Goal: Task Accomplishment & Management: Use online tool/utility

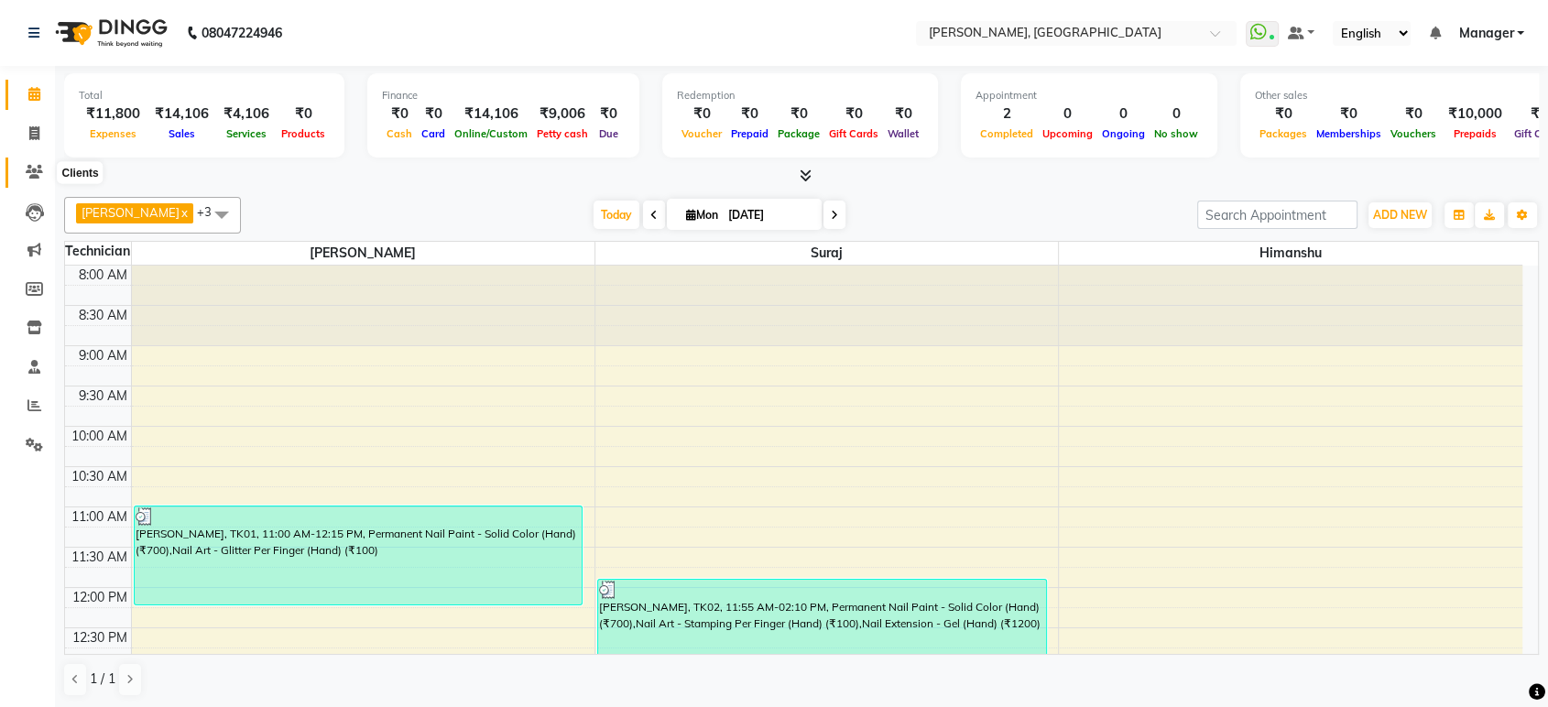
click at [30, 163] on span at bounding box center [34, 172] width 32 height 21
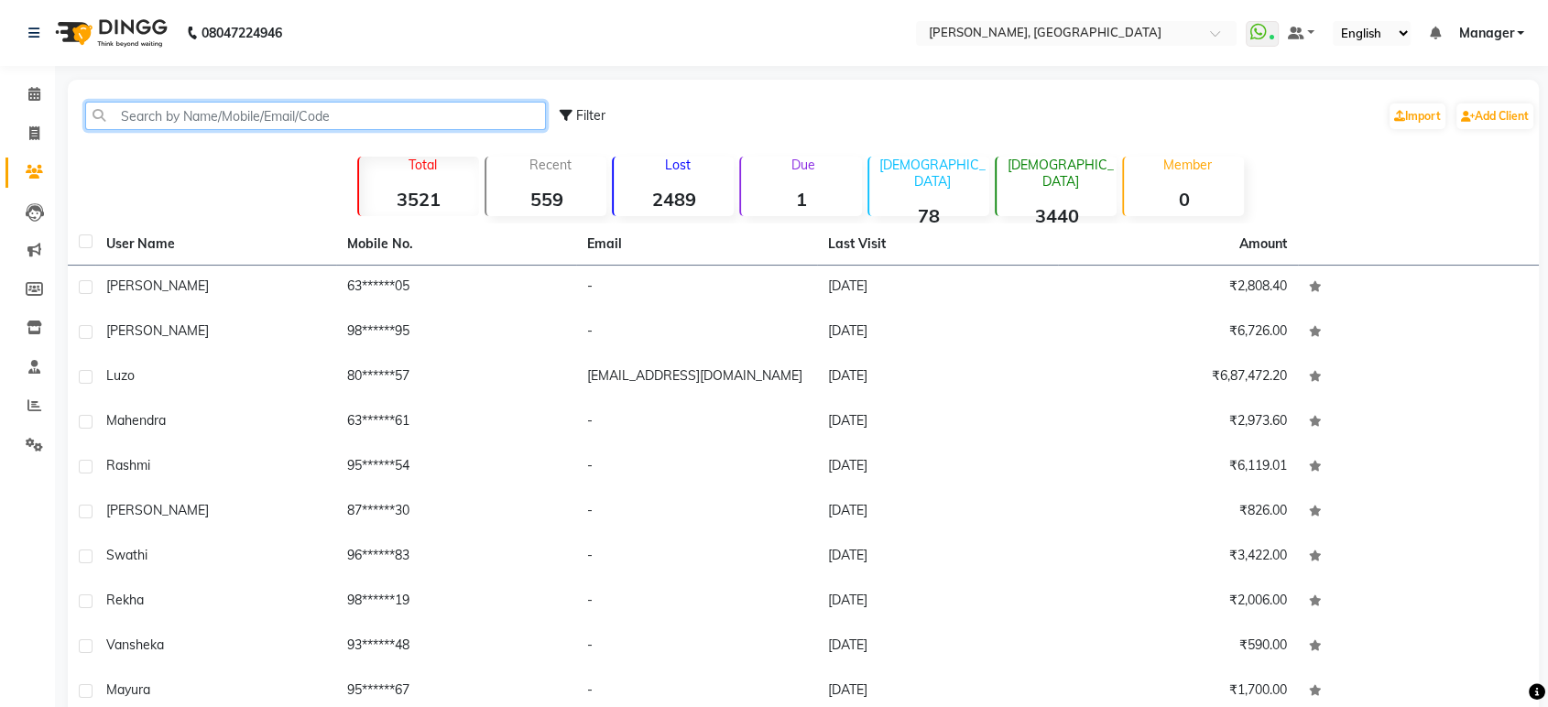
click at [218, 114] on input "text" at bounding box center [315, 116] width 461 height 28
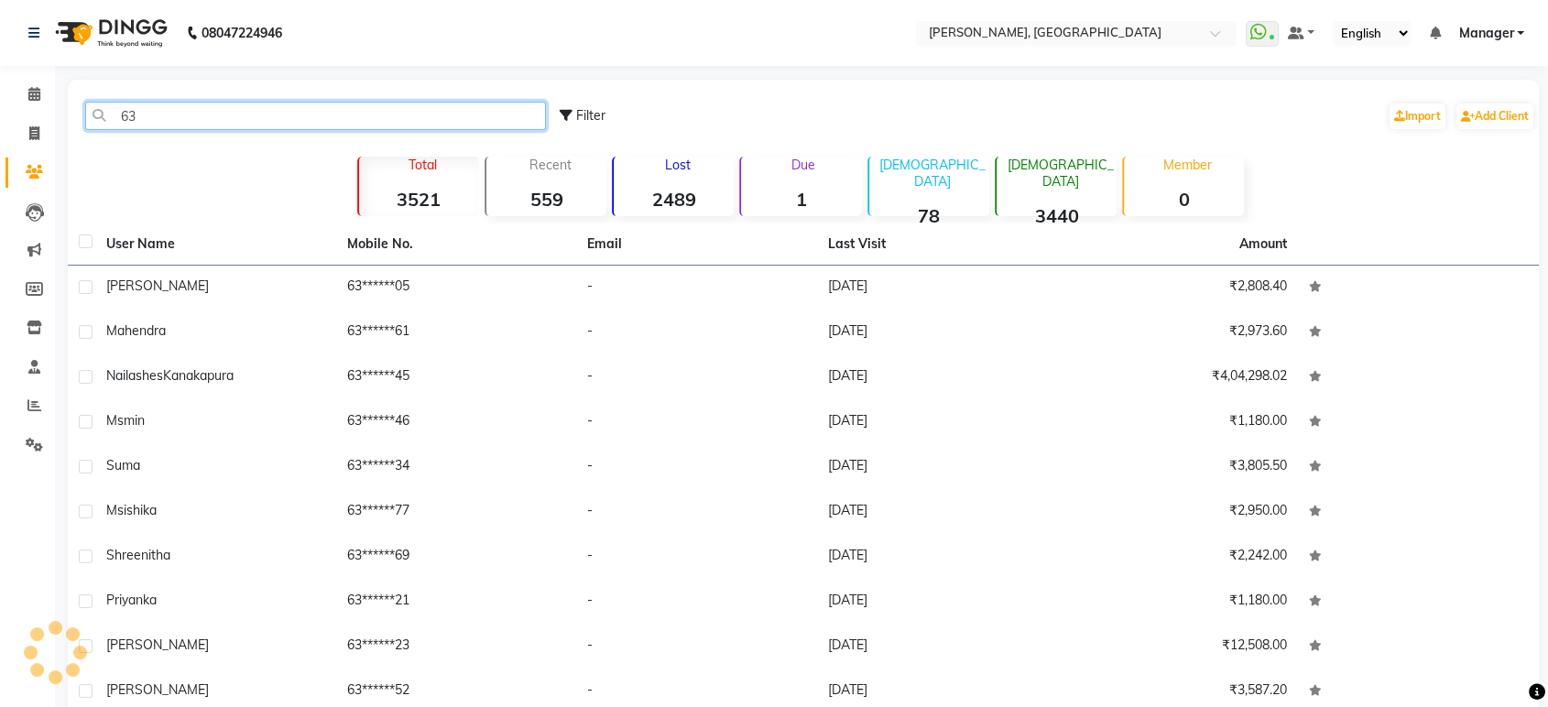
type input "6"
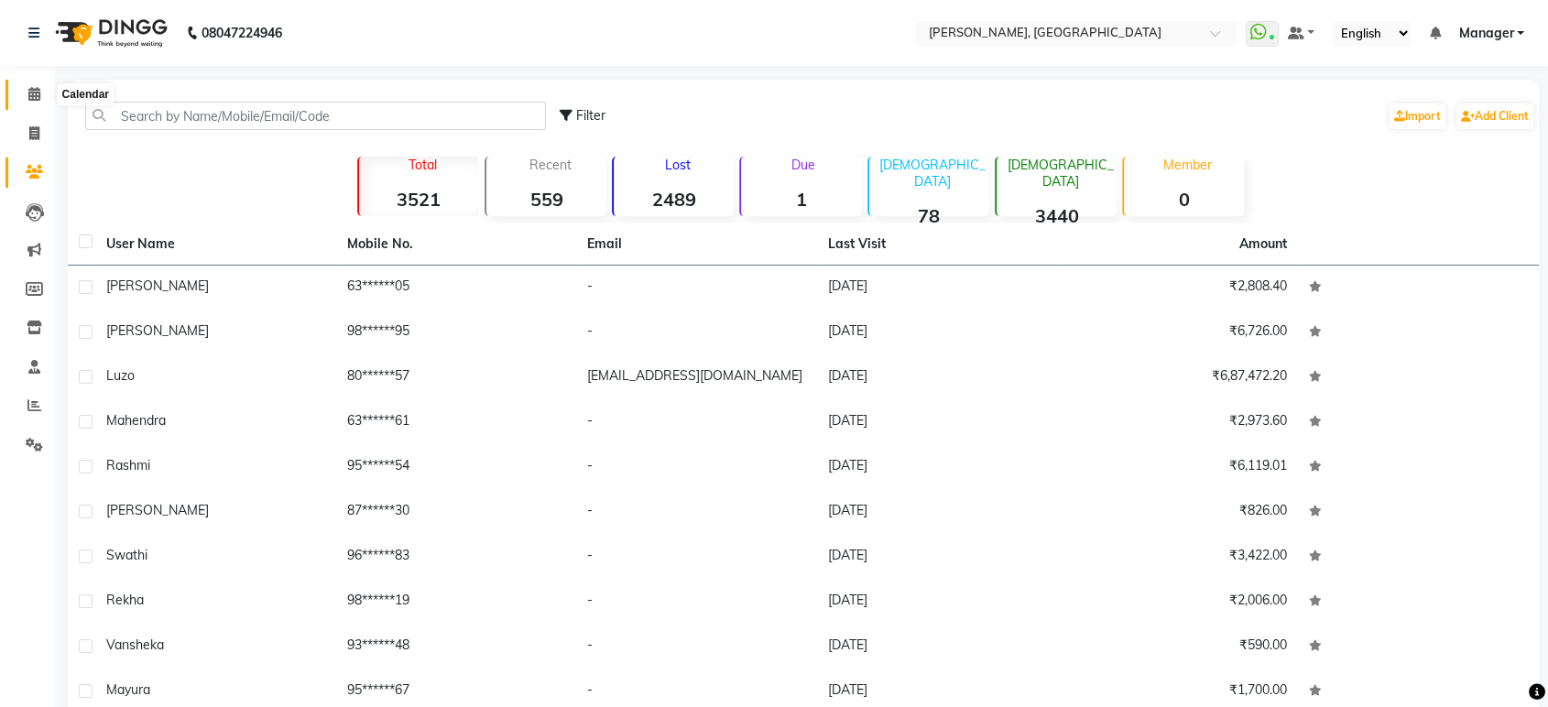
click at [35, 88] on icon at bounding box center [34, 94] width 12 height 14
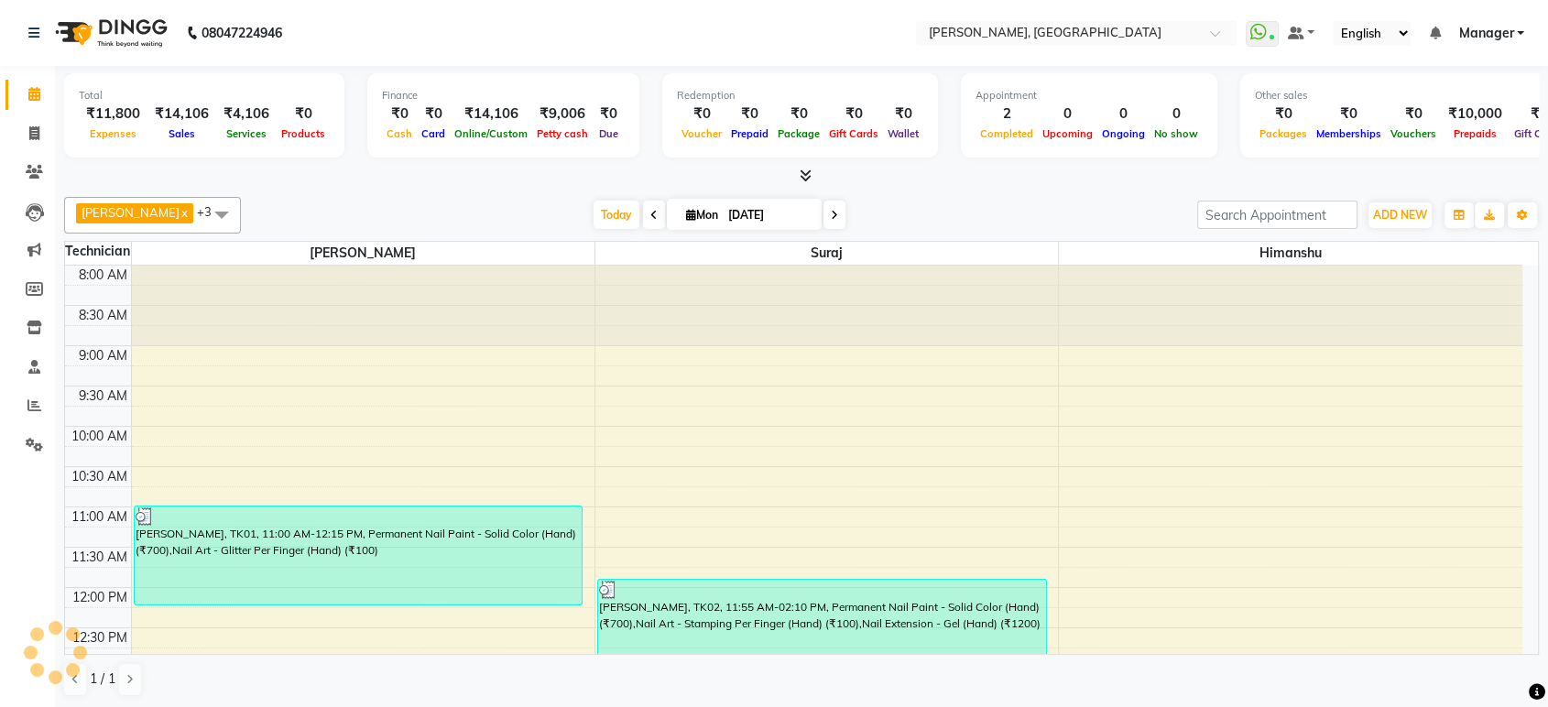
scroll to position [562, 0]
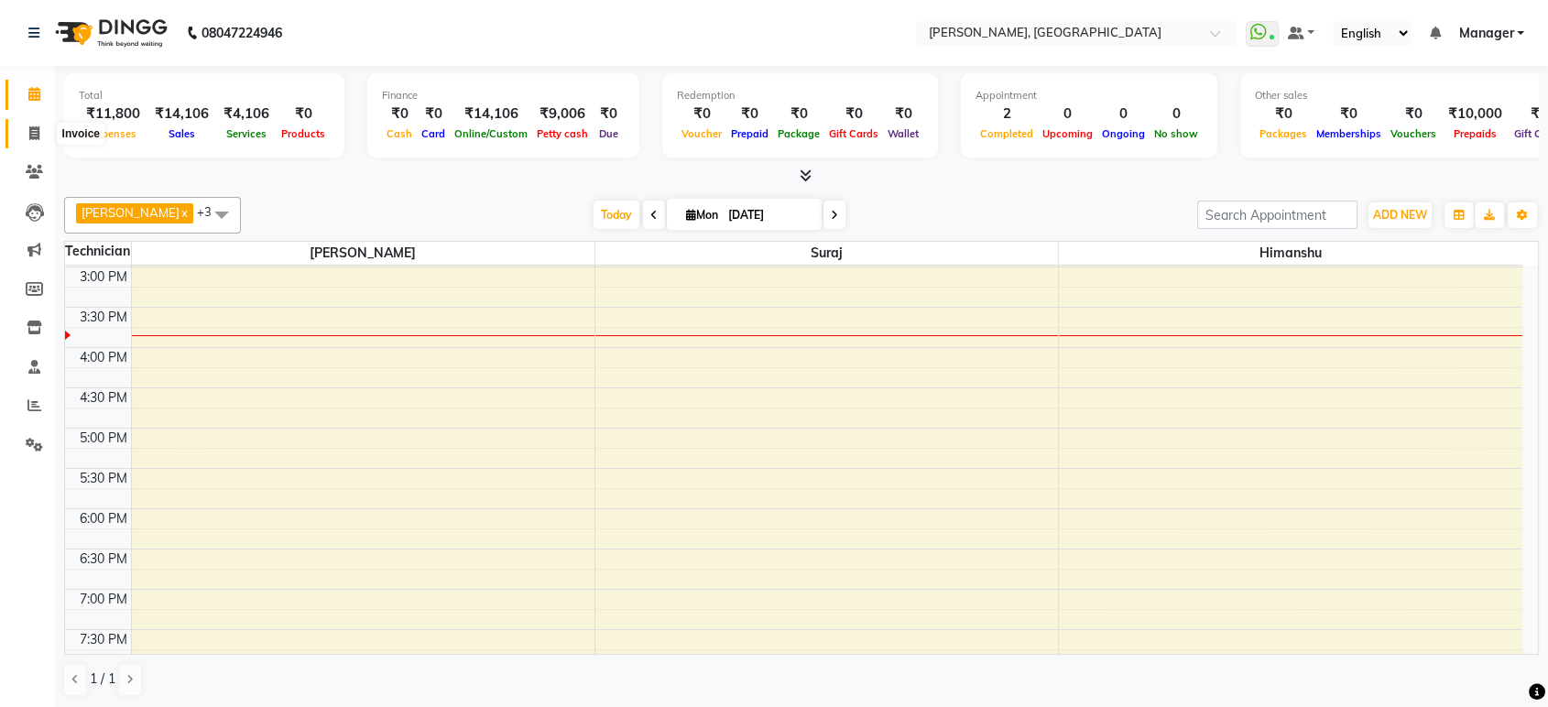
click at [31, 136] on icon at bounding box center [34, 133] width 10 height 14
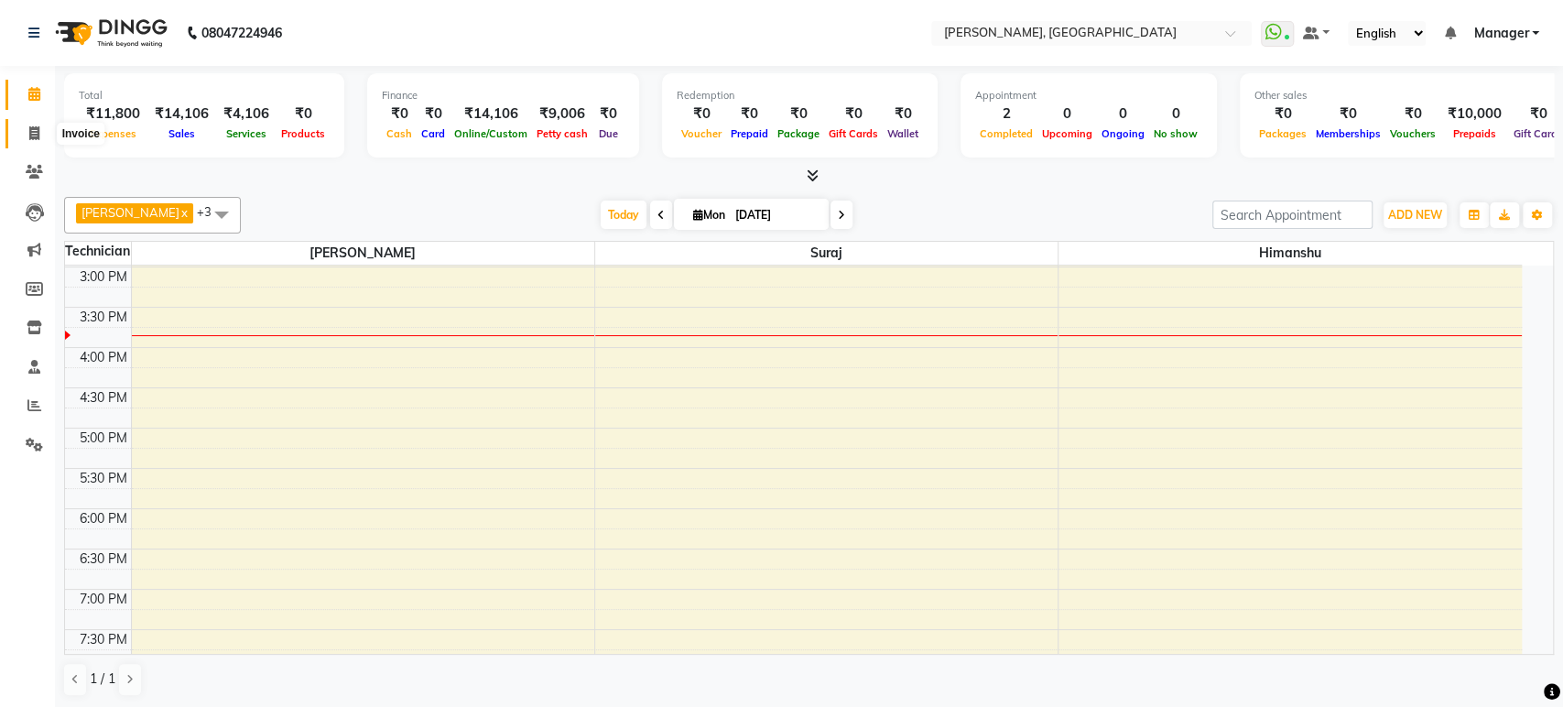
select select "4998"
select select "service"
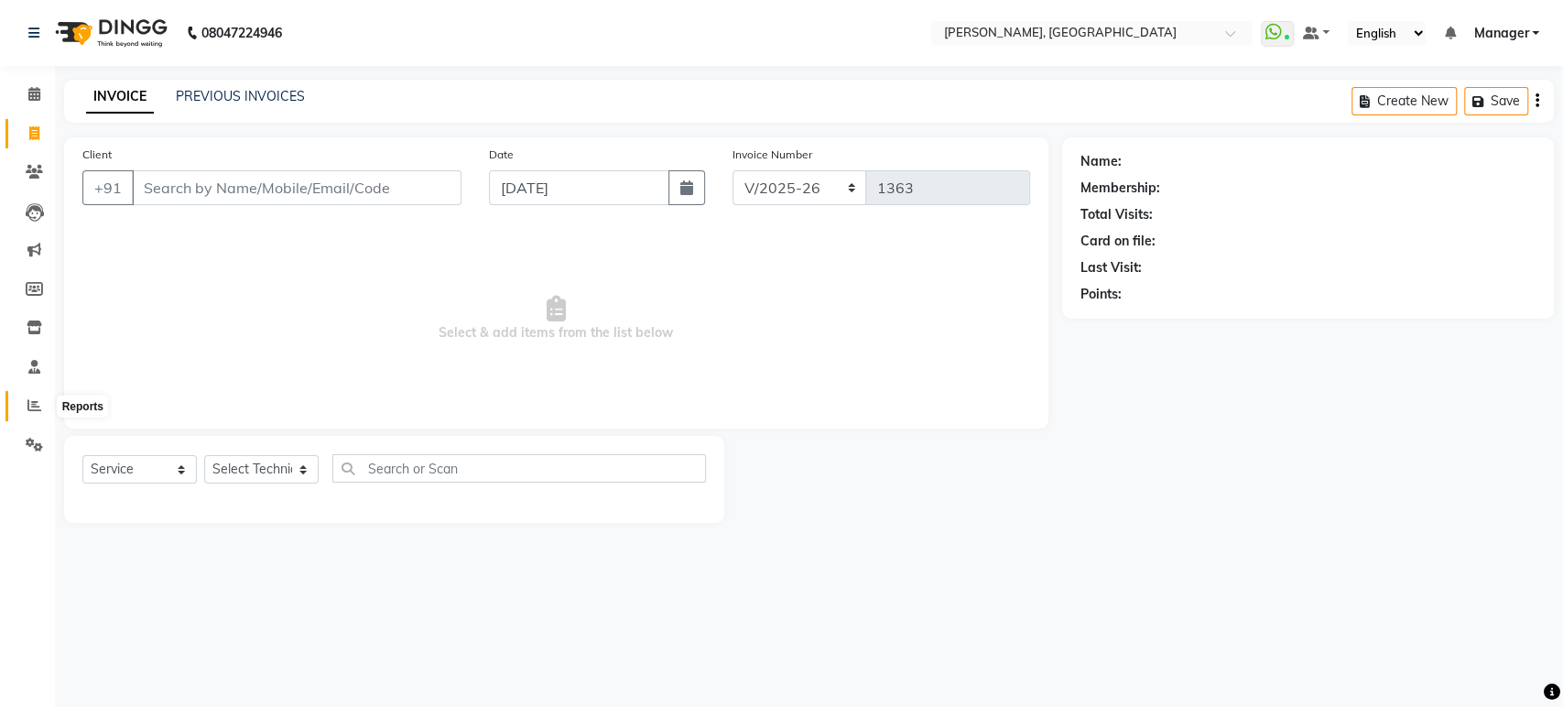
click at [36, 411] on icon at bounding box center [34, 405] width 14 height 14
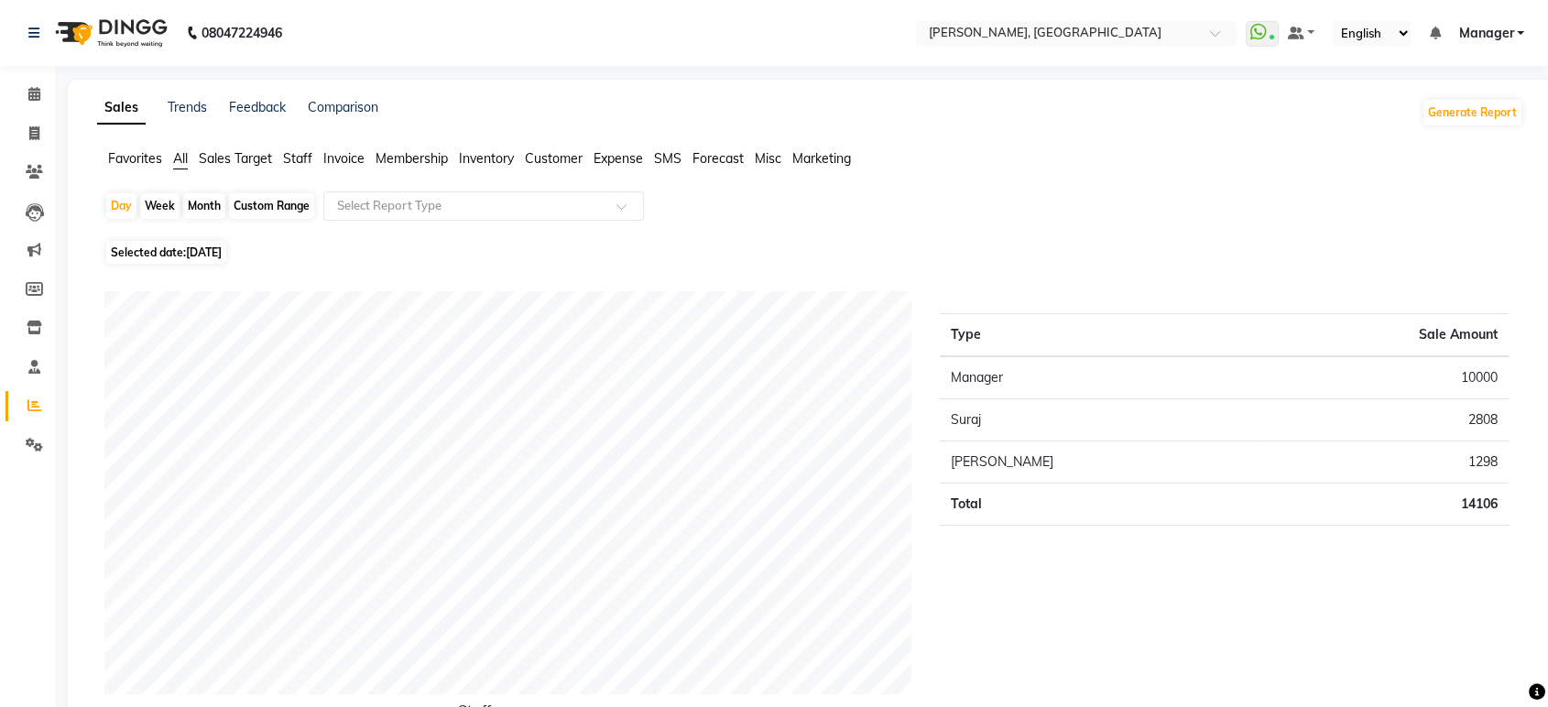
click at [304, 159] on span "Staff" at bounding box center [297, 158] width 29 height 16
